Goal: Find specific page/section: Find specific page/section

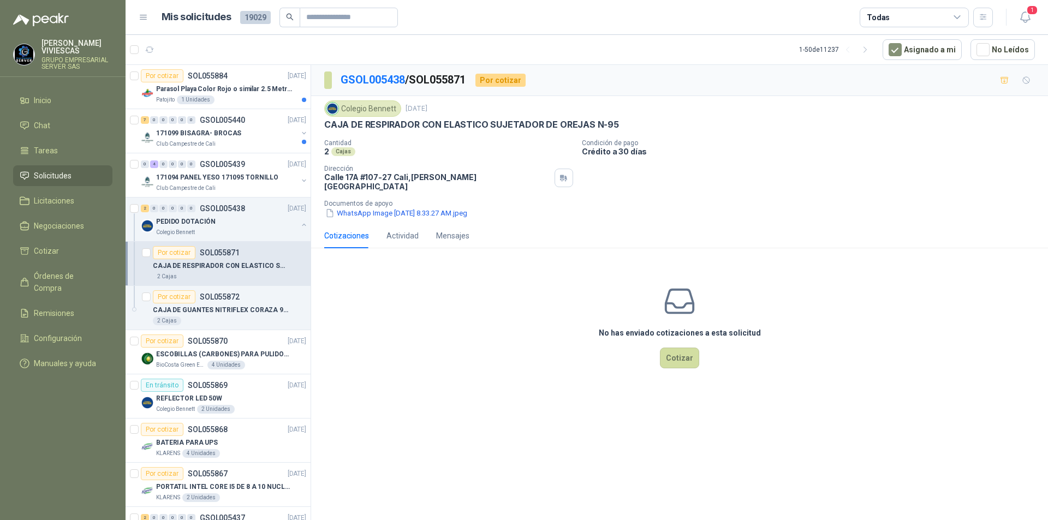
click at [44, 177] on span "Solicitudes" at bounding box center [53, 176] width 38 height 12
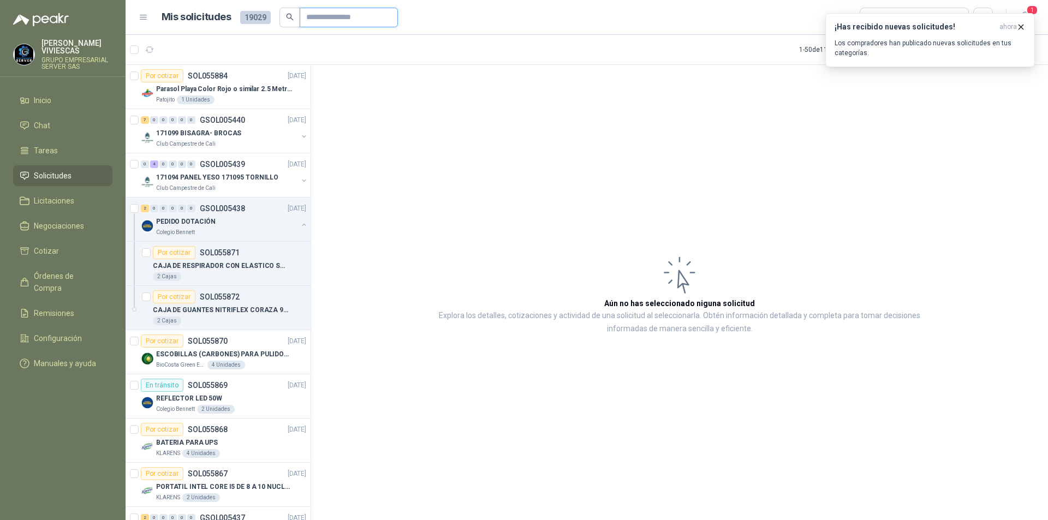
click at [338, 19] on input "text" at bounding box center [344, 17] width 76 height 19
drag, startPoint x: 47, startPoint y: 177, endPoint x: 238, endPoint y: 126, distance: 197.7
click at [47, 177] on span "Solicitudes" at bounding box center [53, 176] width 38 height 12
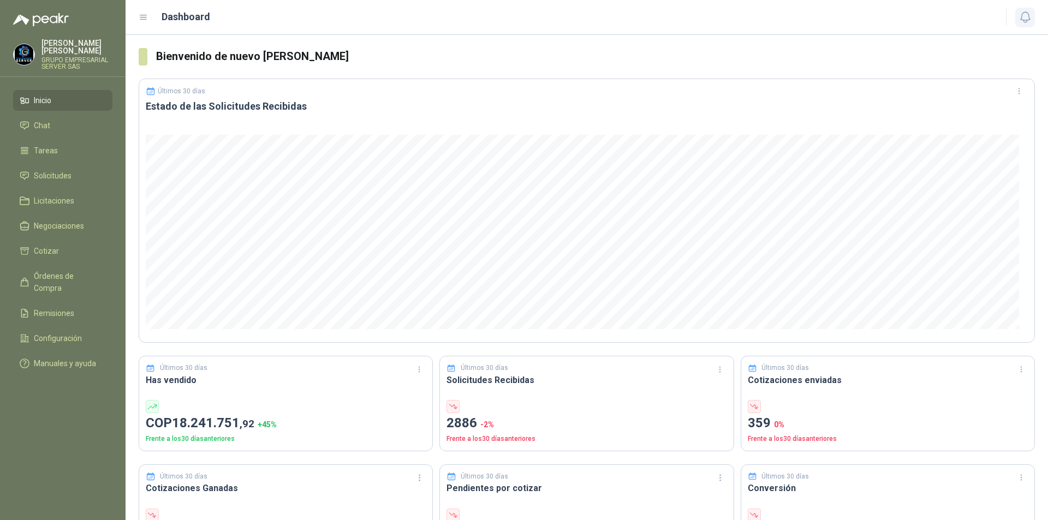
click at [1027, 10] on button "button" at bounding box center [1025, 18] width 20 height 20
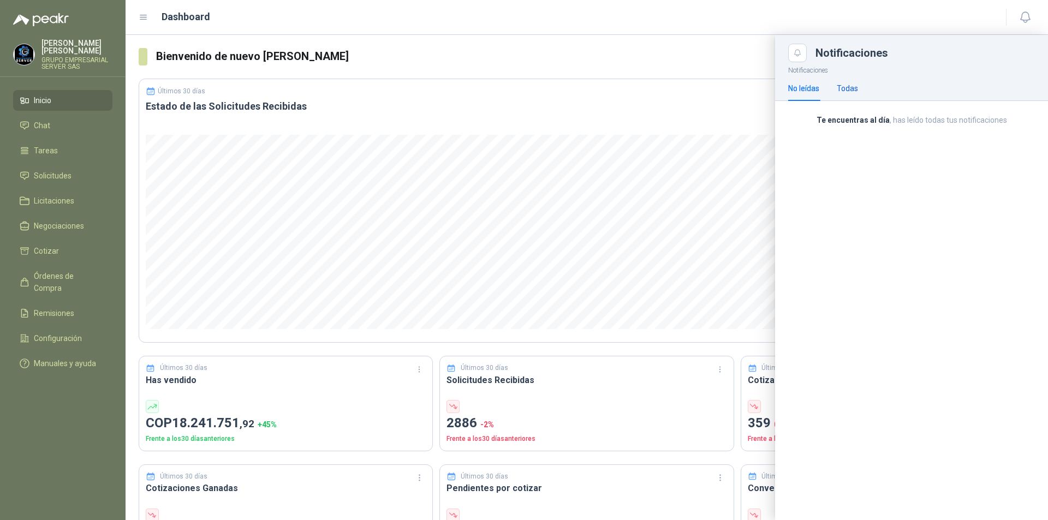
click at [855, 90] on div "Todas" at bounding box center [847, 88] width 21 height 12
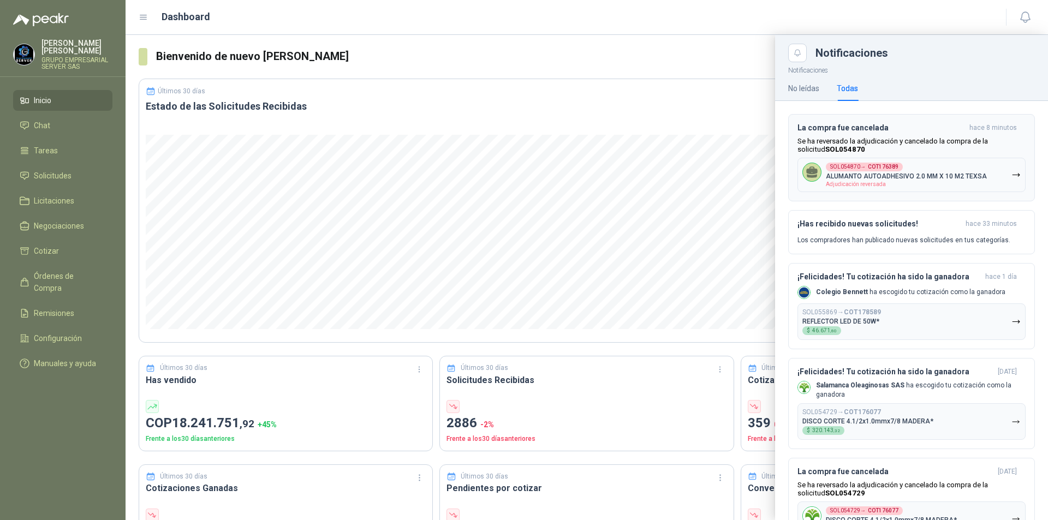
click at [1011, 176] on icon "button" at bounding box center [1015, 174] width 9 height 9
